Goal: Navigation & Orientation: Find specific page/section

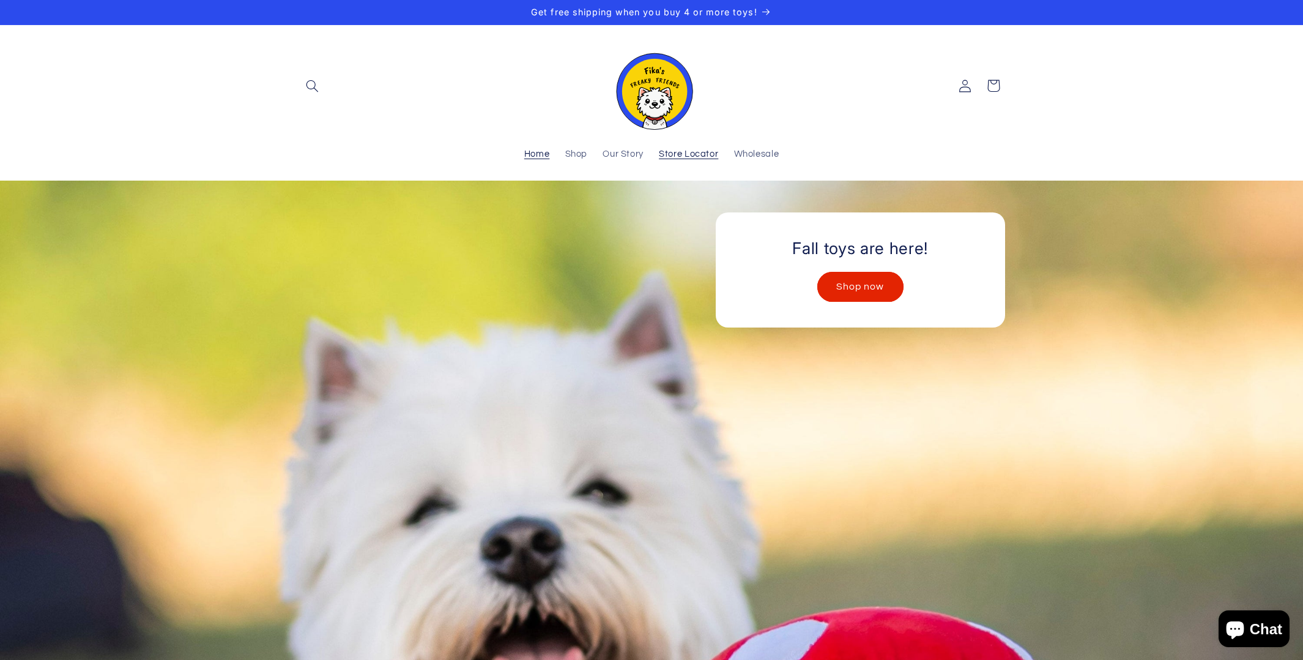
click at [677, 158] on span "Store Locator" at bounding box center [688, 155] width 59 height 12
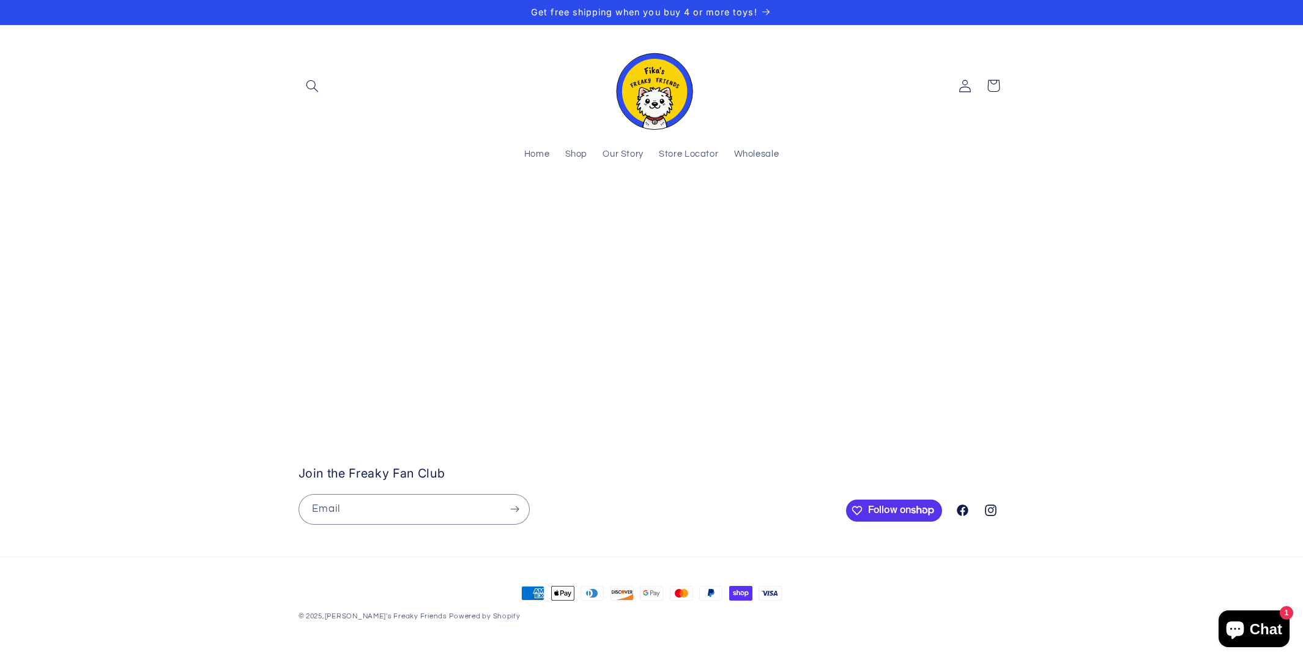
click at [672, 205] on stockist-store-locator at bounding box center [651, 205] width 1303 height 0
drag, startPoint x: 833, startPoint y: 489, endPoint x: 637, endPoint y: 496, distance: 195.9
click at [637, 205] on stockist-store-locator at bounding box center [651, 205] width 1303 height 0
drag, startPoint x: 732, startPoint y: 349, endPoint x: 712, endPoint y: 468, distance: 120.3
click at [712, 205] on stockist-store-locator at bounding box center [651, 205] width 1303 height 0
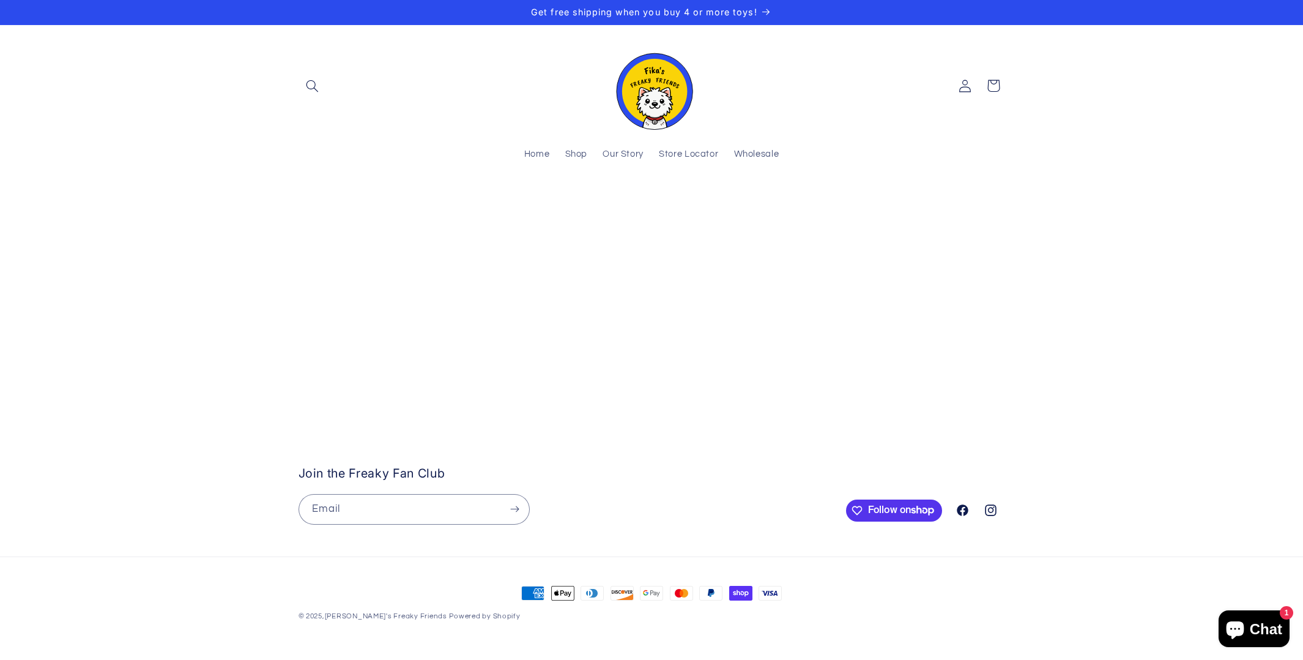
click at [696, 205] on stockist-store-locator at bounding box center [651, 205] width 1303 height 0
drag, startPoint x: 765, startPoint y: 486, endPoint x: 765, endPoint y: 455, distance: 31.8
click at [765, 205] on stockist-store-locator at bounding box center [651, 205] width 1303 height 0
drag, startPoint x: 669, startPoint y: 406, endPoint x: 759, endPoint y: 458, distance: 103.6
click at [759, 205] on stockist-store-locator at bounding box center [651, 205] width 1303 height 0
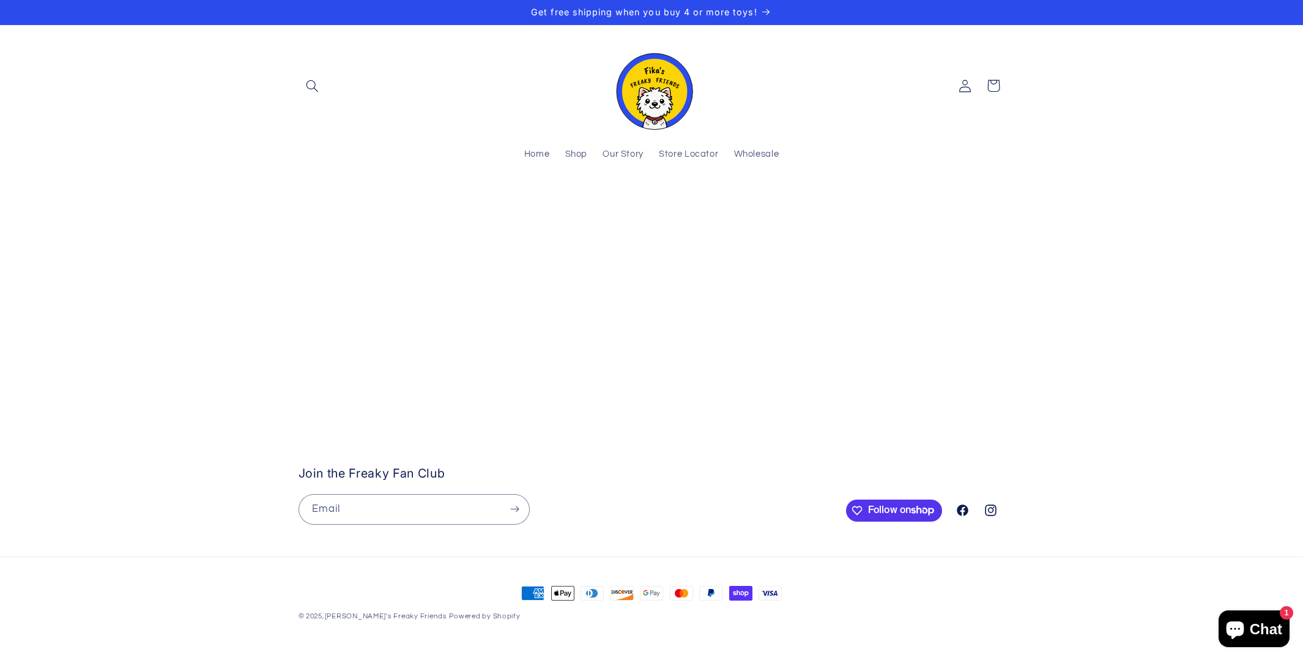
drag, startPoint x: 541, startPoint y: 398, endPoint x: 595, endPoint y: 438, distance: 67.3
click at [595, 205] on stockist-store-locator at bounding box center [651, 205] width 1303 height 0
drag, startPoint x: 620, startPoint y: 493, endPoint x: 671, endPoint y: 346, distance: 155.7
click at [671, 205] on stockist-store-locator at bounding box center [651, 205] width 1303 height 0
drag, startPoint x: 620, startPoint y: 508, endPoint x: 661, endPoint y: 420, distance: 96.4
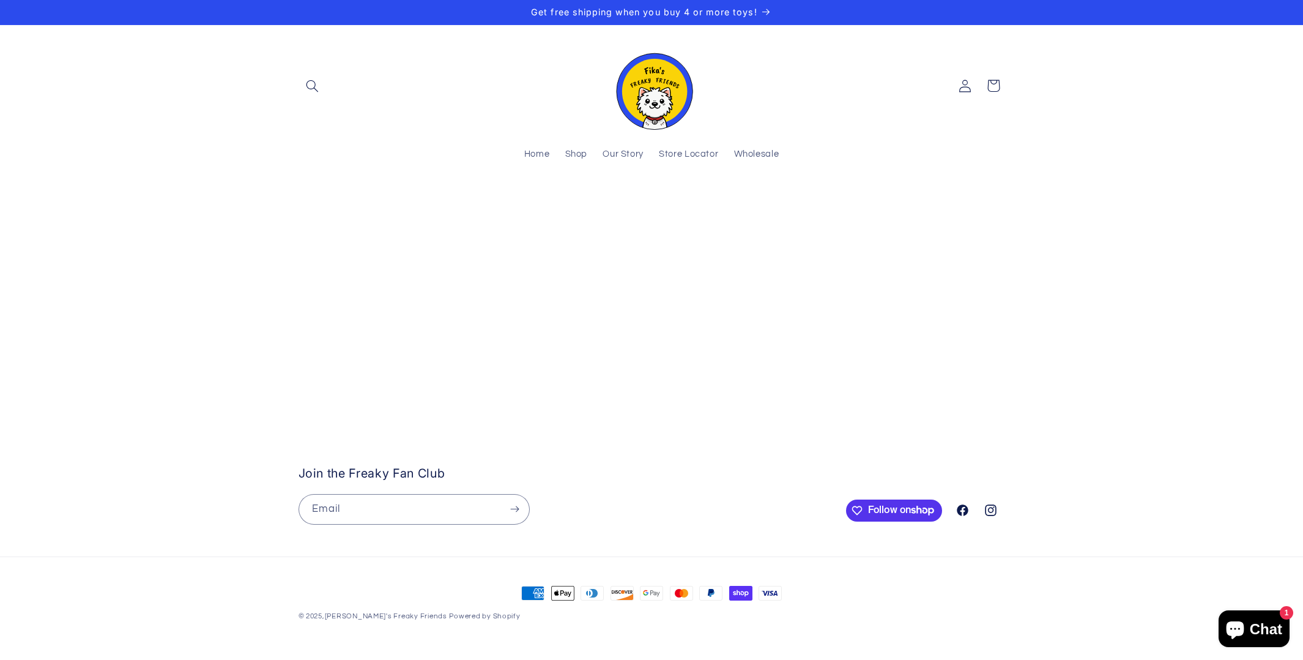
click at [661, 205] on stockist-store-locator at bounding box center [651, 205] width 1303 height 0
drag, startPoint x: 605, startPoint y: 487, endPoint x: 605, endPoint y: 275, distance: 211.7
click at [605, 205] on stockist-store-locator at bounding box center [651, 205] width 1303 height 0
drag, startPoint x: 651, startPoint y: 447, endPoint x: 651, endPoint y: 392, distance: 54.4
click at [651, 205] on stockist-store-locator at bounding box center [651, 205] width 1303 height 0
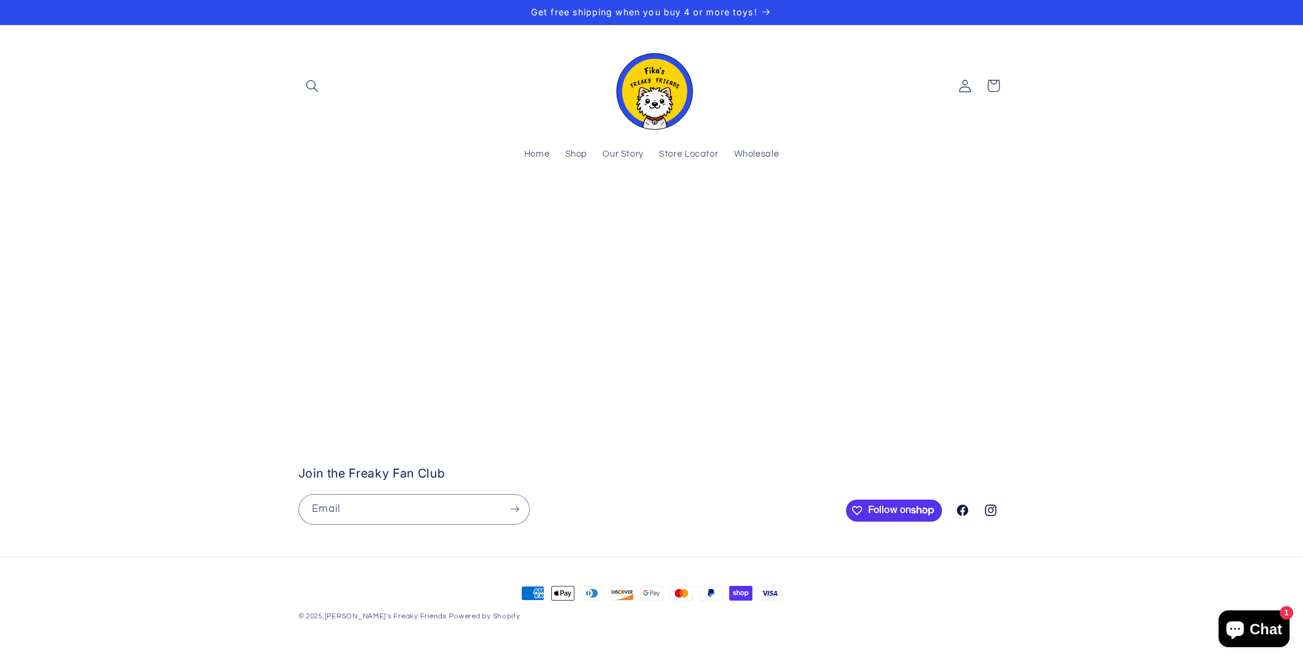
click at [585, 205] on stockist-store-locator at bounding box center [651, 205] width 1303 height 0
